Goal: Navigation & Orientation: Find specific page/section

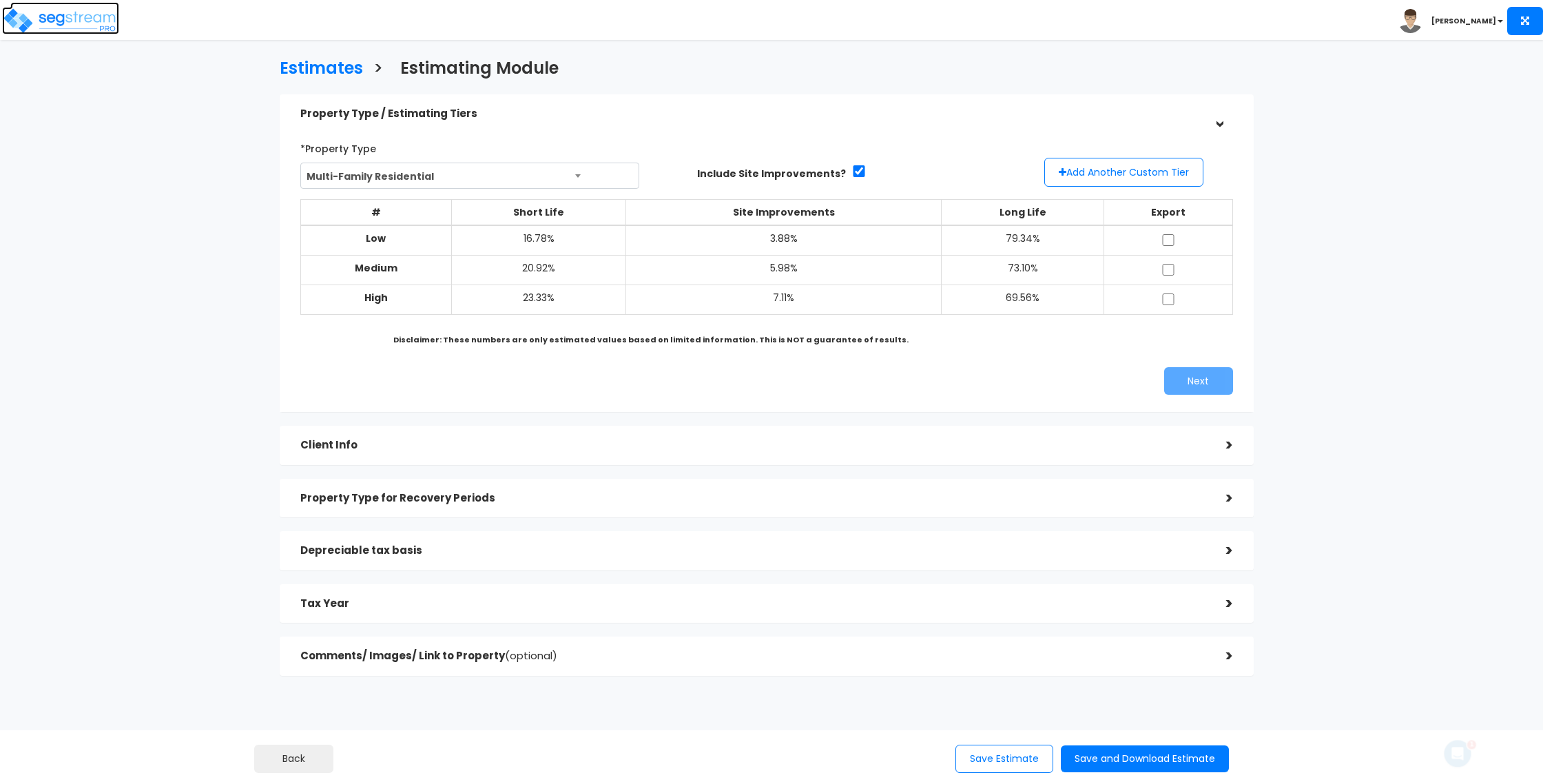
click at [76, 24] on img at bounding box center [61, 21] width 117 height 27
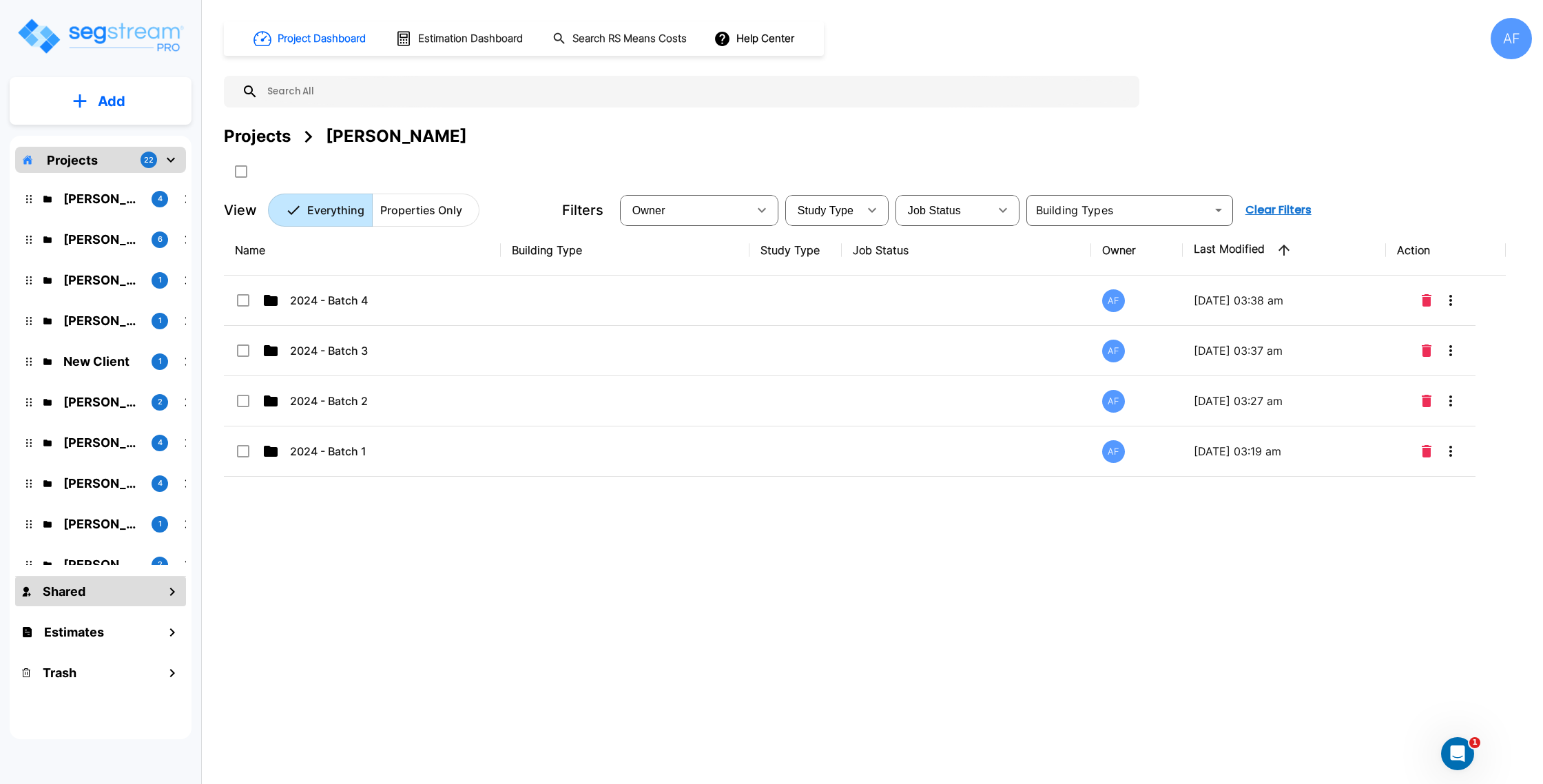
click at [107, 178] on div "Moshe Toiv 4 Chesky Perl 6 Christopher Ballesteros 1 Raizy Rosenblum 1 New Clie…" at bounding box center [101, 369] width 171 height 392
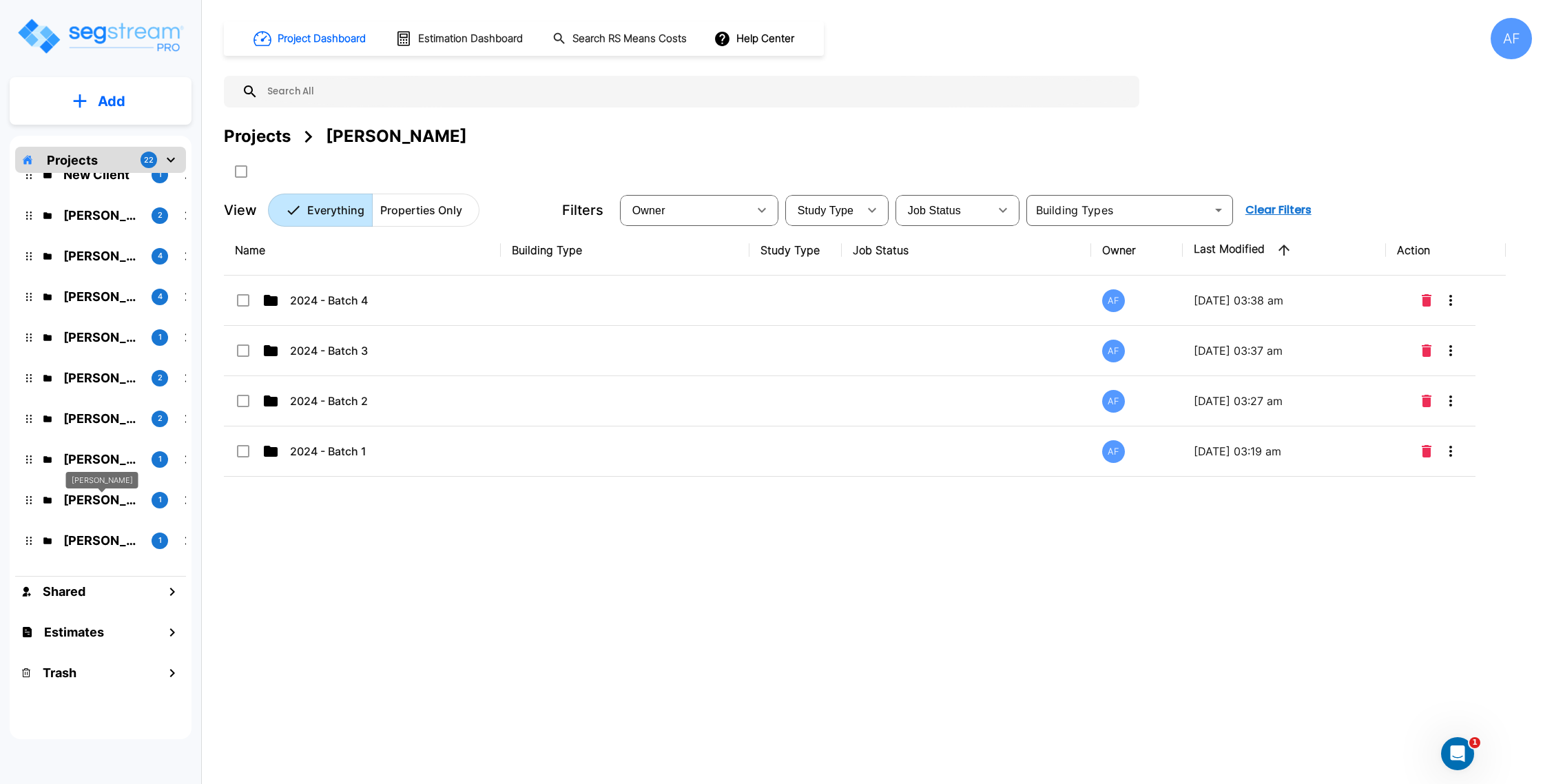
scroll to position [213, 0]
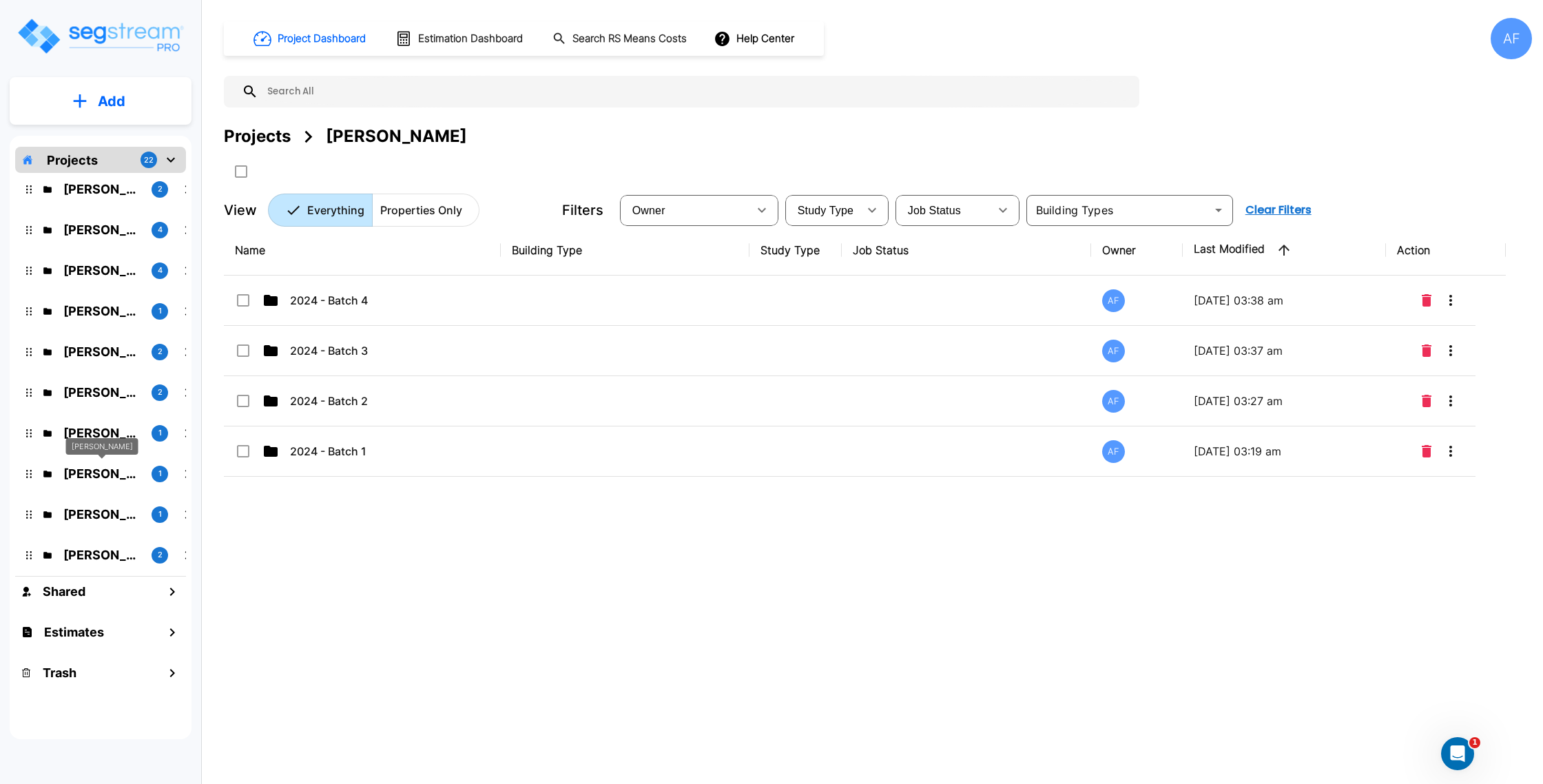
click at [109, 475] on p "Bruce Teitelbaum" at bounding box center [102, 473] width 77 height 19
